Goal: Navigation & Orientation: Understand site structure

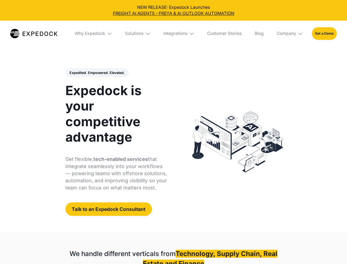
select select
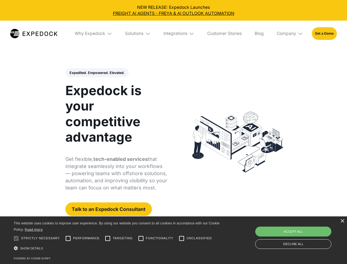
click at [173, 34] on div "Integrations" at bounding box center [175, 33] width 24 height 5
click at [94, 34] on div "Why Expedock" at bounding box center [90, 33] width 30 height 5
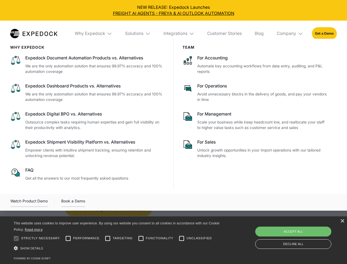
click at [138, 34] on div "Solutions" at bounding box center [134, 33] width 18 height 5
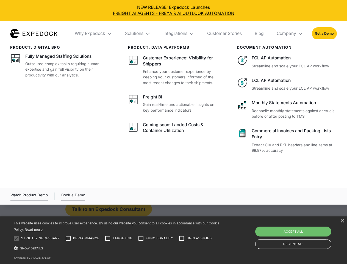
click at [179, 34] on div "Integrations" at bounding box center [175, 33] width 24 height 5
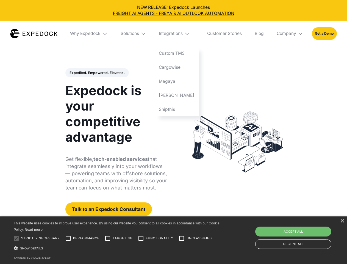
click at [290, 34] on div "Company" at bounding box center [287, 33] width 20 height 5
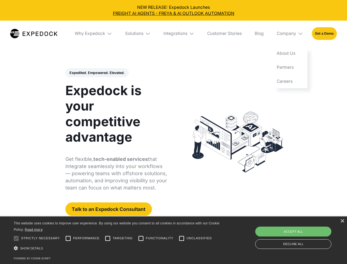
click at [97, 73] on div "Expedited. Empowered. Elevated. Automate Freight Document Extraction at 99.97% …" at bounding box center [116, 142] width 102 height 148
click at [16, 238] on div at bounding box center [16, 238] width 11 height 11
click at [68, 238] on input "Performance" at bounding box center [68, 238] width 11 height 11
checkbox input "true"
click at [108, 238] on input "Targeting" at bounding box center [107, 238] width 11 height 11
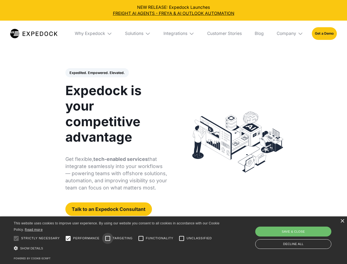
checkbox input "true"
click at [141, 238] on input "Functionality" at bounding box center [140, 238] width 11 height 11
checkbox input "true"
